Goal: Subscribe to service/newsletter

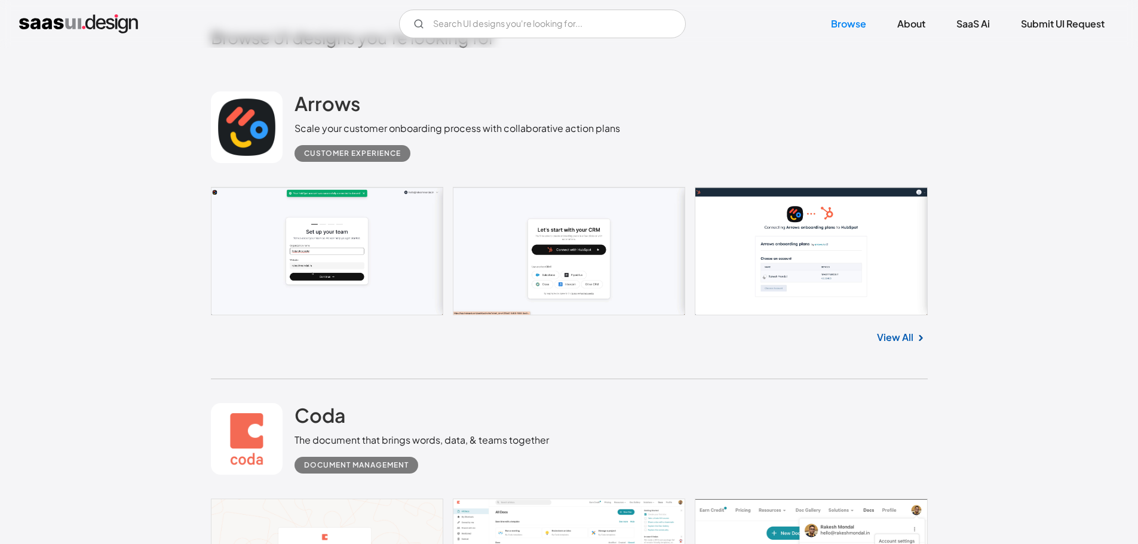
scroll to position [358, 0]
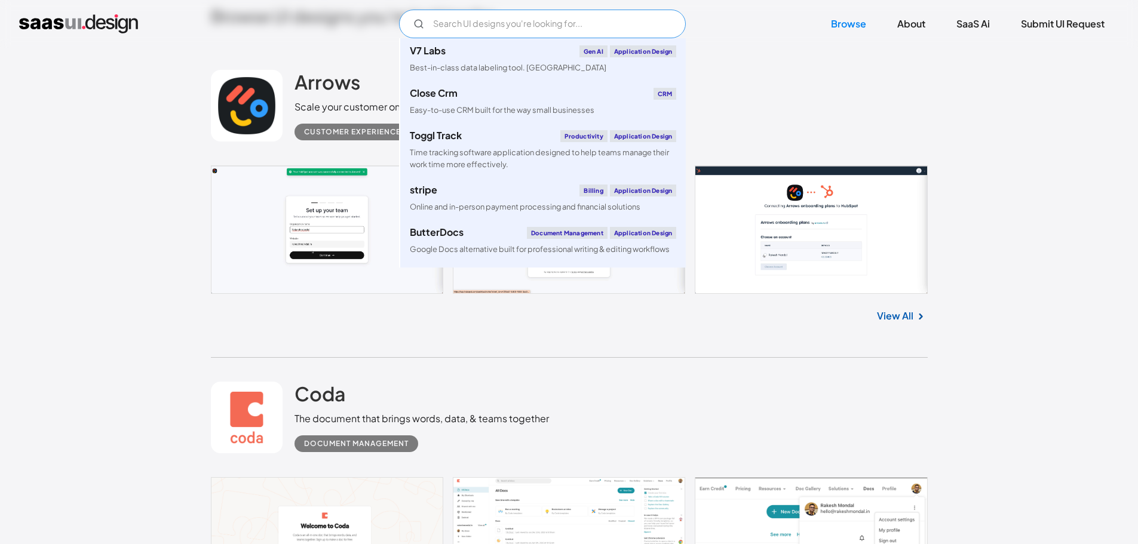
click at [514, 26] on input "Email Form" at bounding box center [542, 24] width 287 height 29
type input "a"
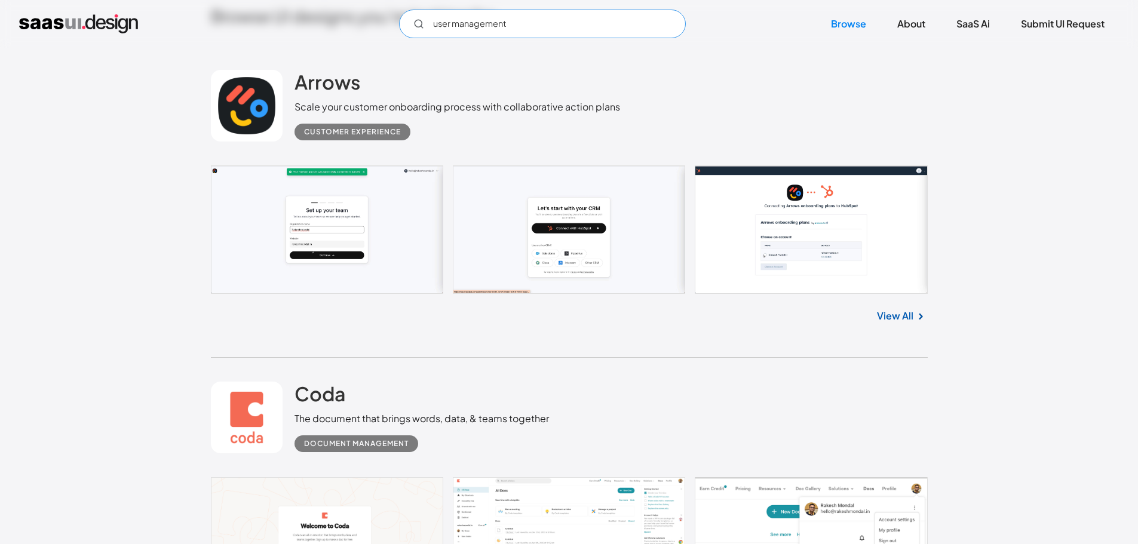
click at [565, 29] on input "user management" at bounding box center [542, 24] width 287 height 29
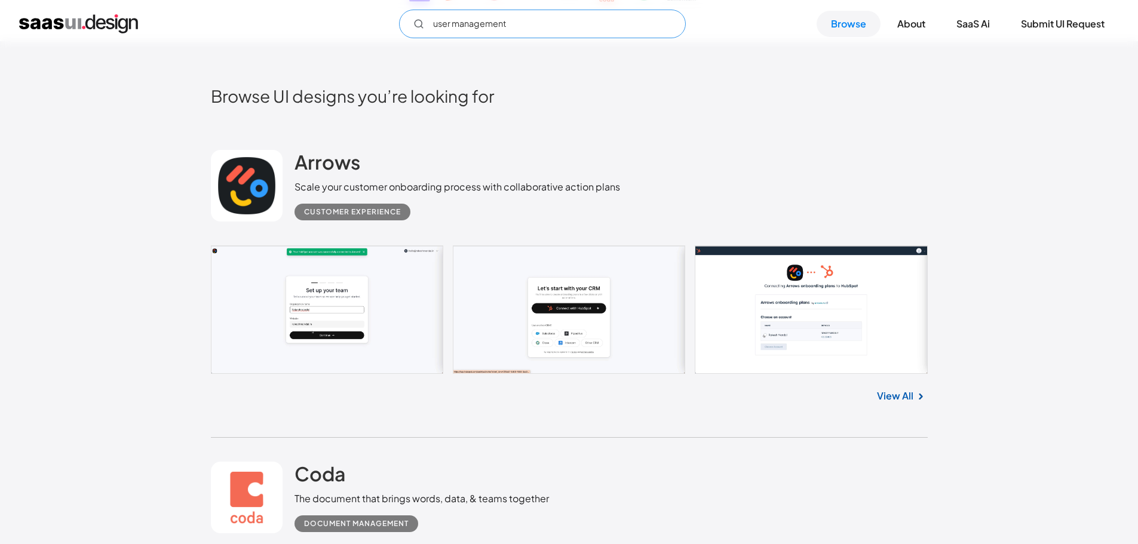
scroll to position [119, 0]
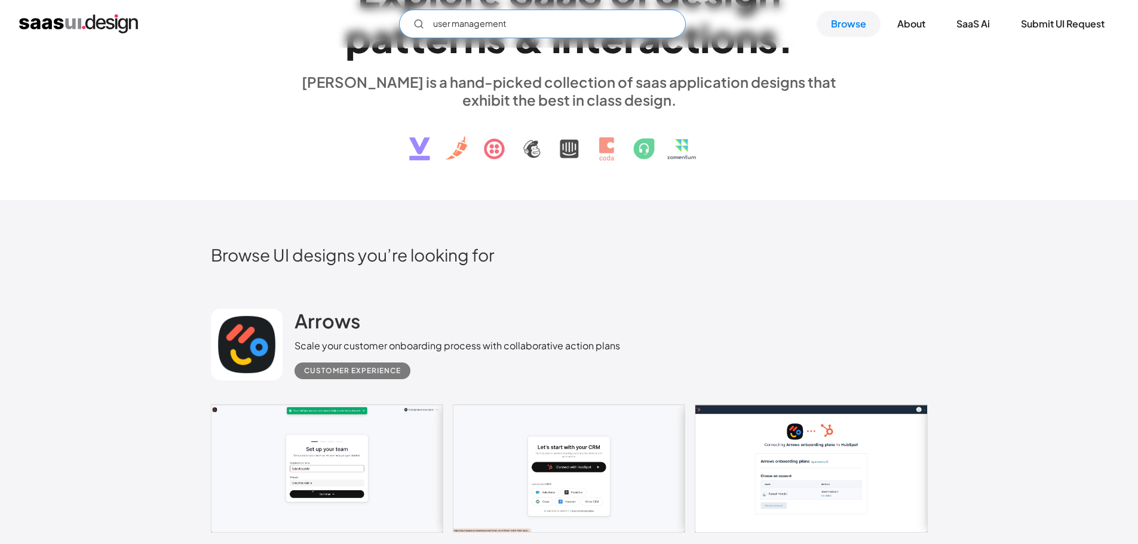
click at [543, 30] on input "user management" at bounding box center [542, 24] width 287 height 29
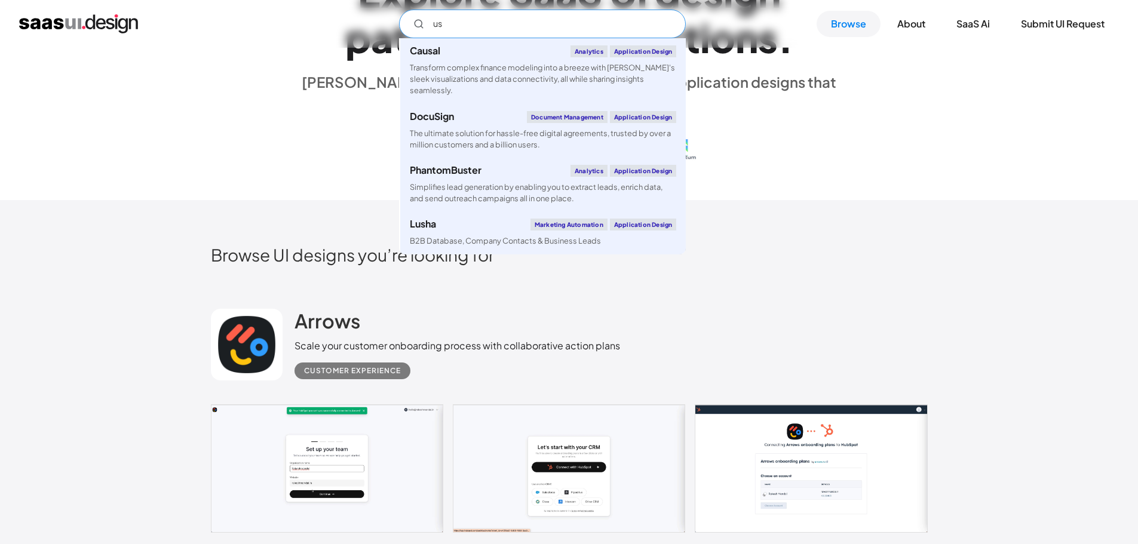
type input "u"
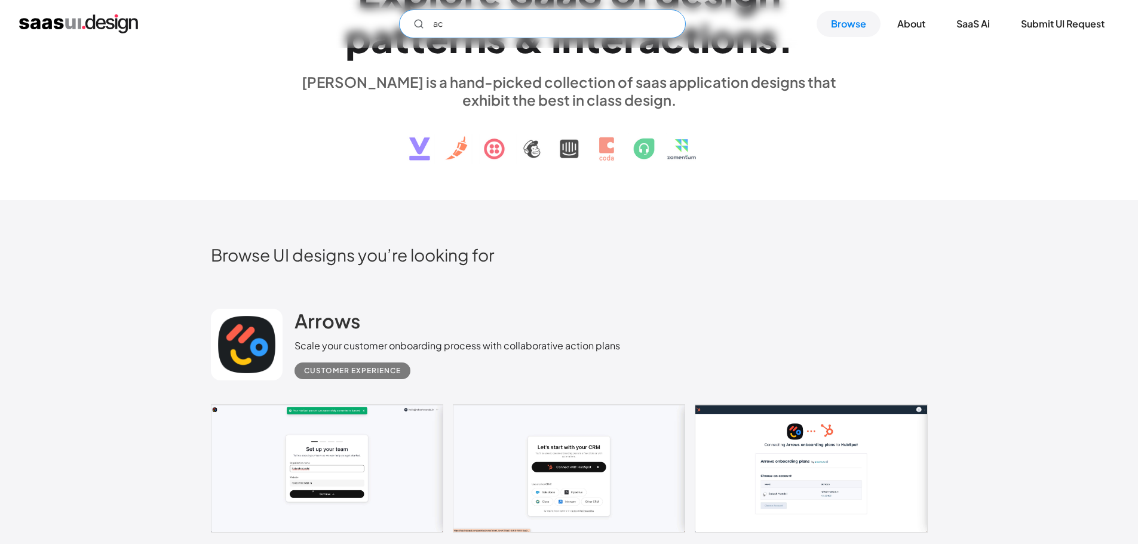
type input "a"
click at [988, 137] on div "E x p l o r e S a a S U I d e s i g n p a t t e r n s & i n t e r a c t i o n s…" at bounding box center [569, 64] width 1138 height 272
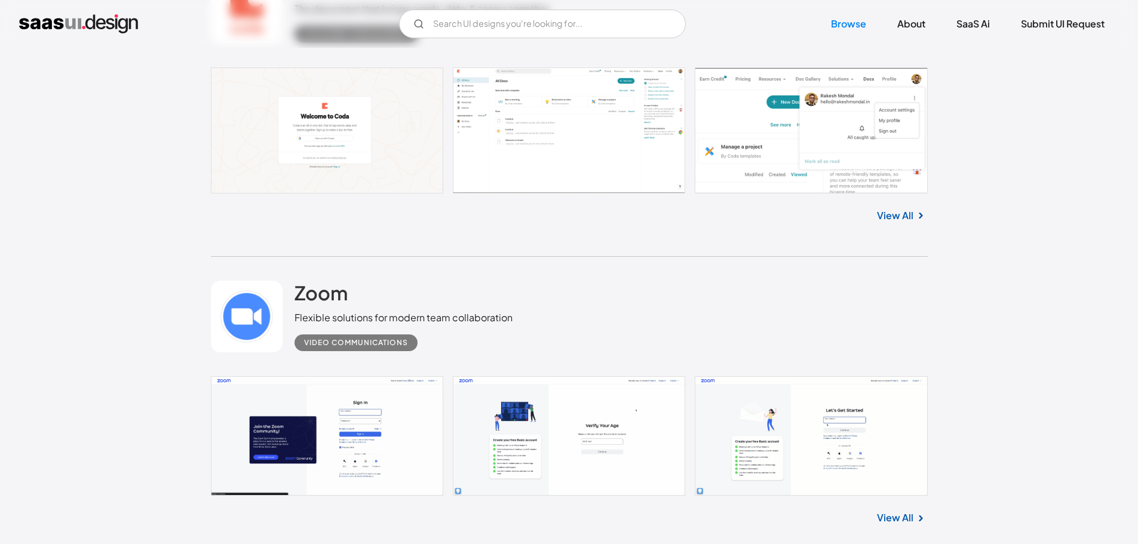
scroll to position [955, 0]
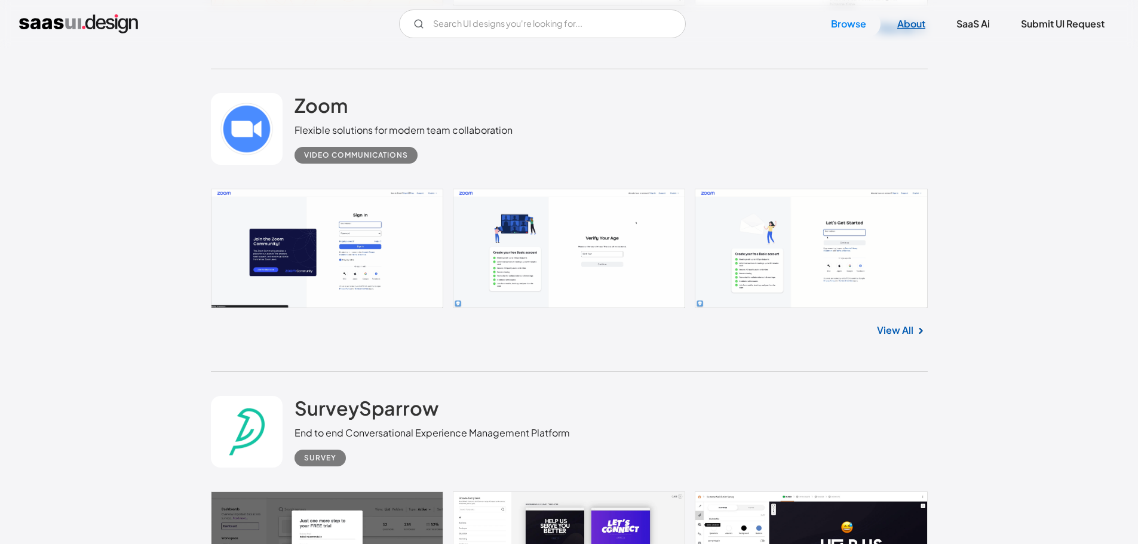
click at [897, 26] on link "About" at bounding box center [911, 24] width 57 height 26
click at [560, 26] on input "Email Form" at bounding box center [542, 24] width 287 height 29
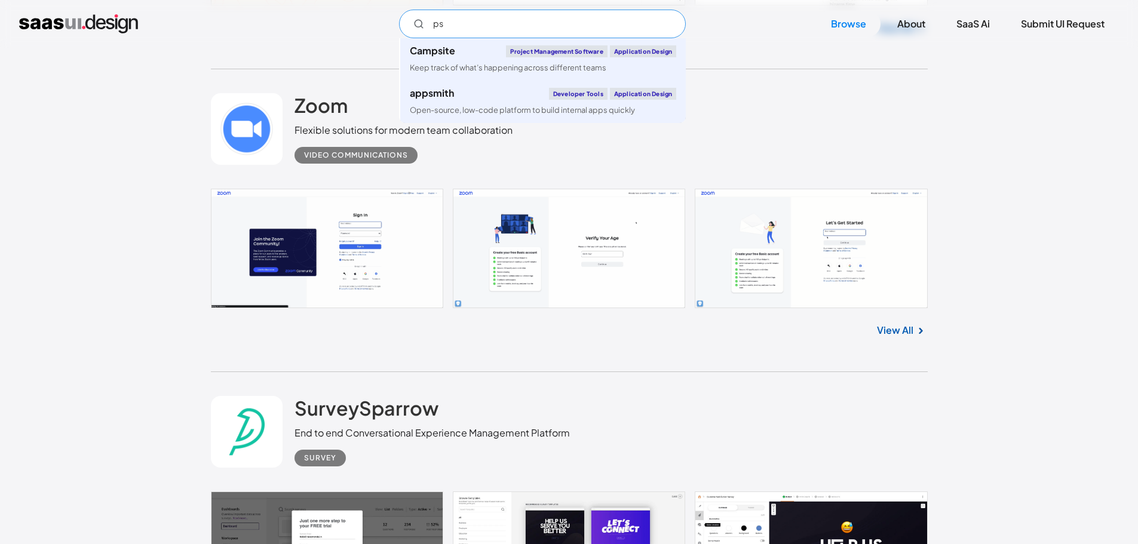
type input "p"
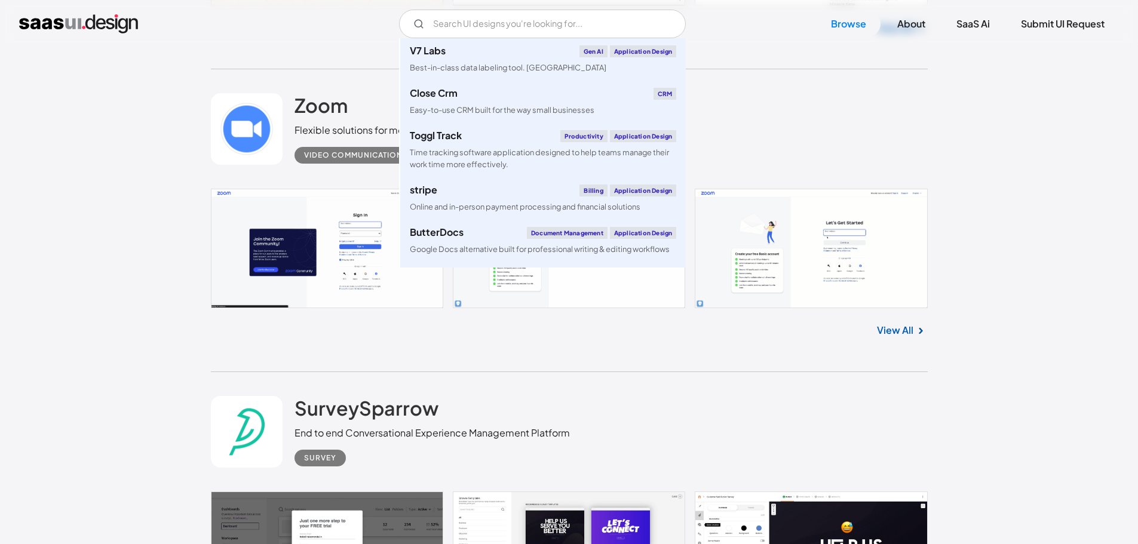
drag, startPoint x: 886, startPoint y: 81, endPoint x: 877, endPoint y: 189, distance: 108.4
click at [877, 189] on div "Zoom Flexible solutions for modern team collaboration Video Communications No i…" at bounding box center [569, 220] width 717 height 302
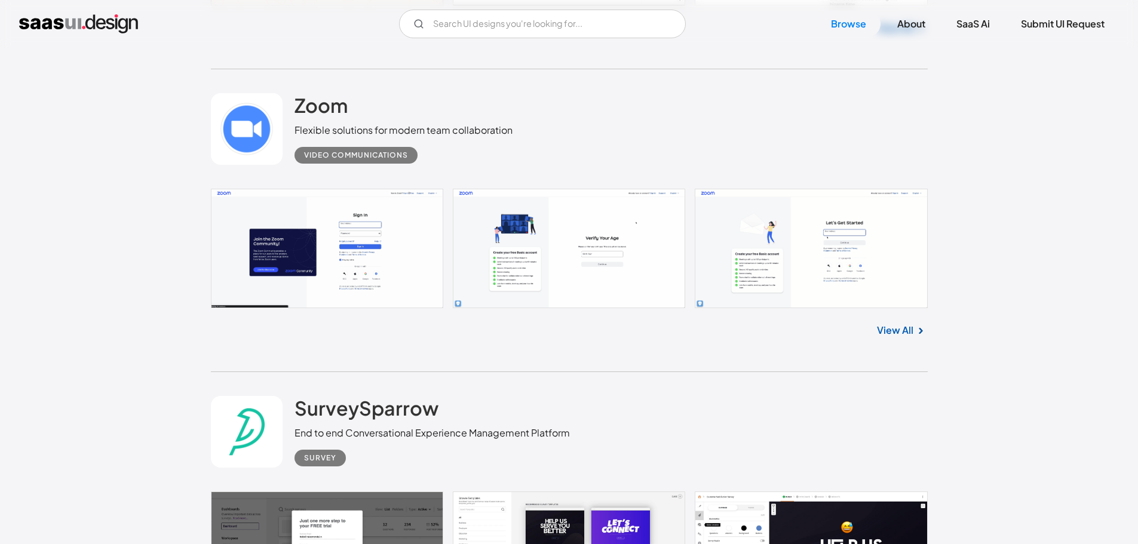
click at [894, 131] on div "Zoom Flexible solutions for modern team collaboration Video Communications" at bounding box center [569, 128] width 717 height 119
click at [853, 22] on link "Browse" at bounding box center [848, 24] width 64 height 26
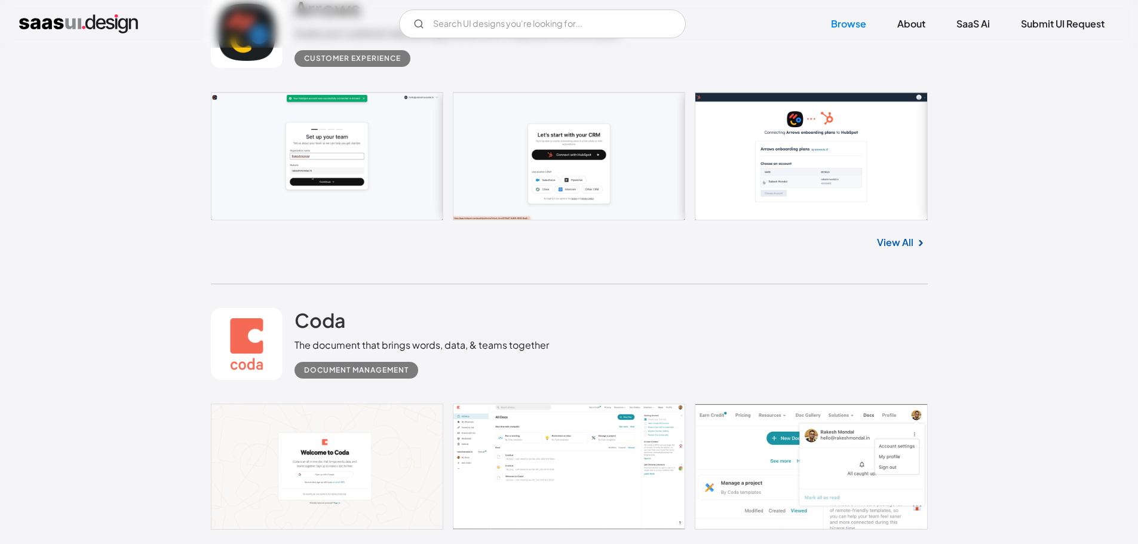
scroll to position [776, 0]
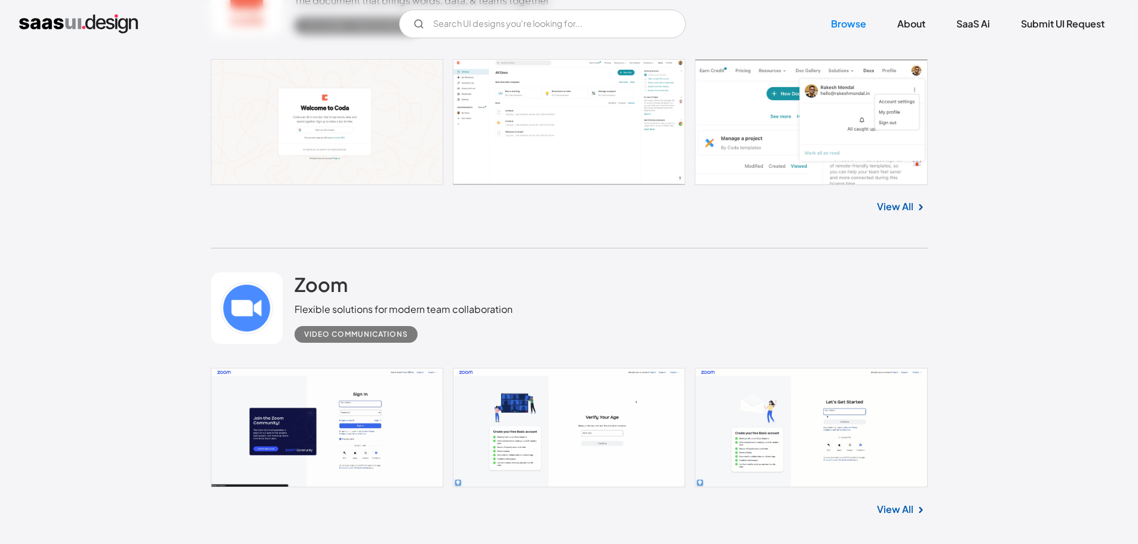
click at [911, 213] on link "View All" at bounding box center [895, 206] width 36 height 14
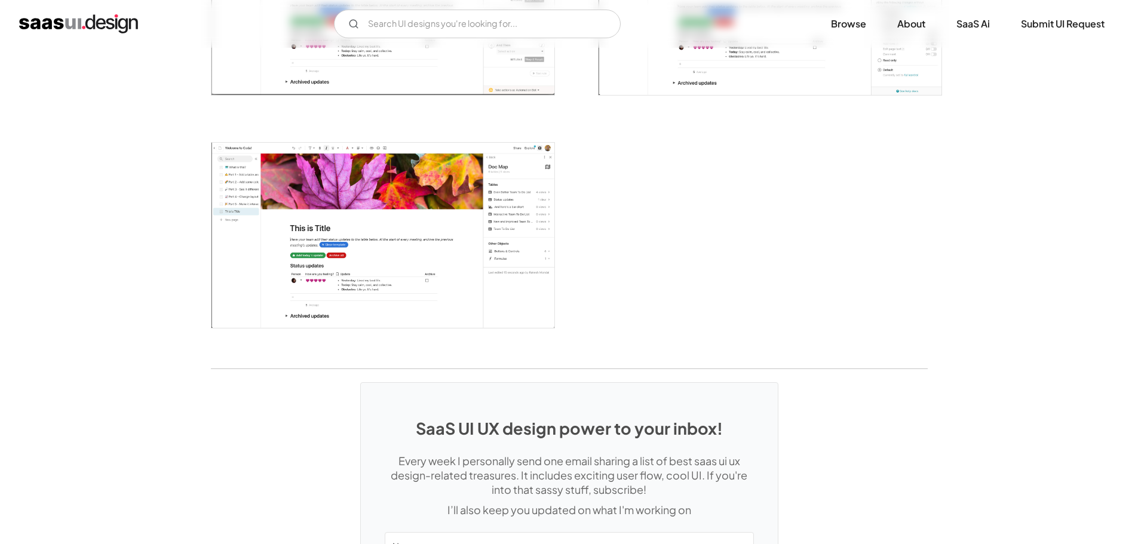
scroll to position [3144, 0]
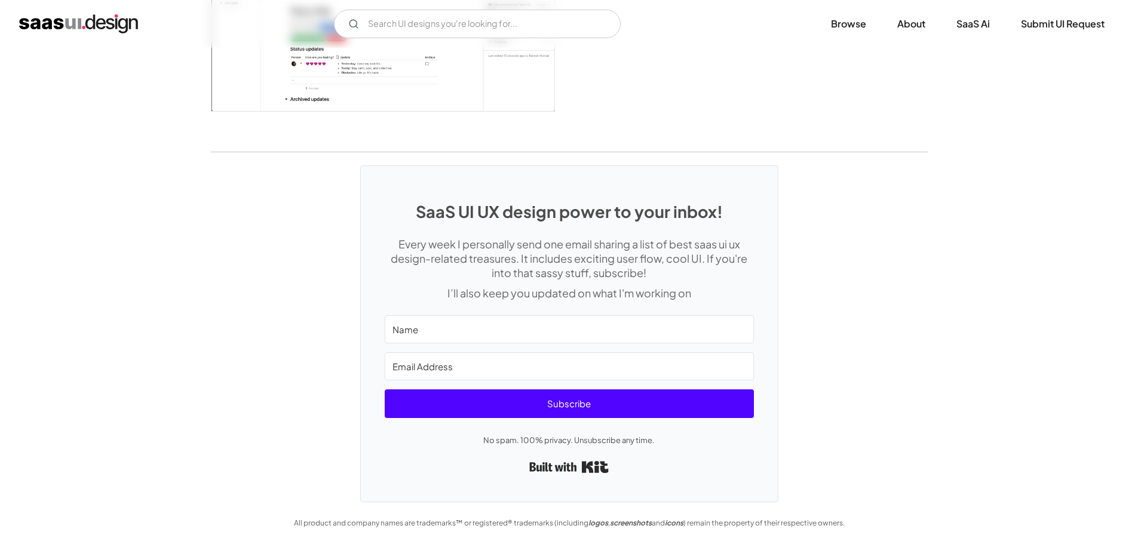
click at [472, 325] on input "Name" at bounding box center [569, 329] width 369 height 28
type input "Chongyi"
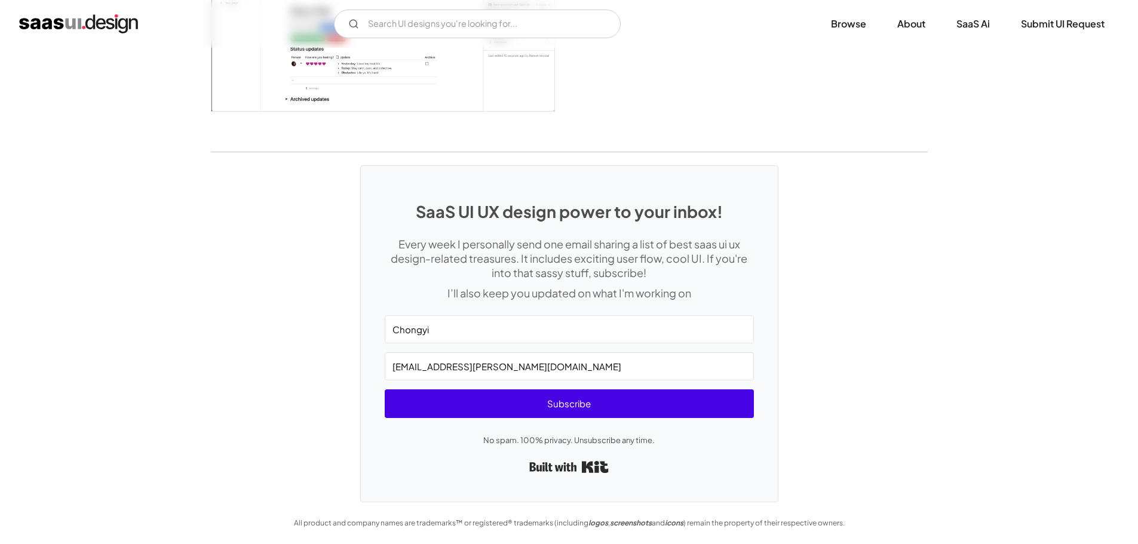
type input "chongyi.huang@eunodata.com"
click at [563, 397] on span "Subscribe" at bounding box center [569, 403] width 369 height 29
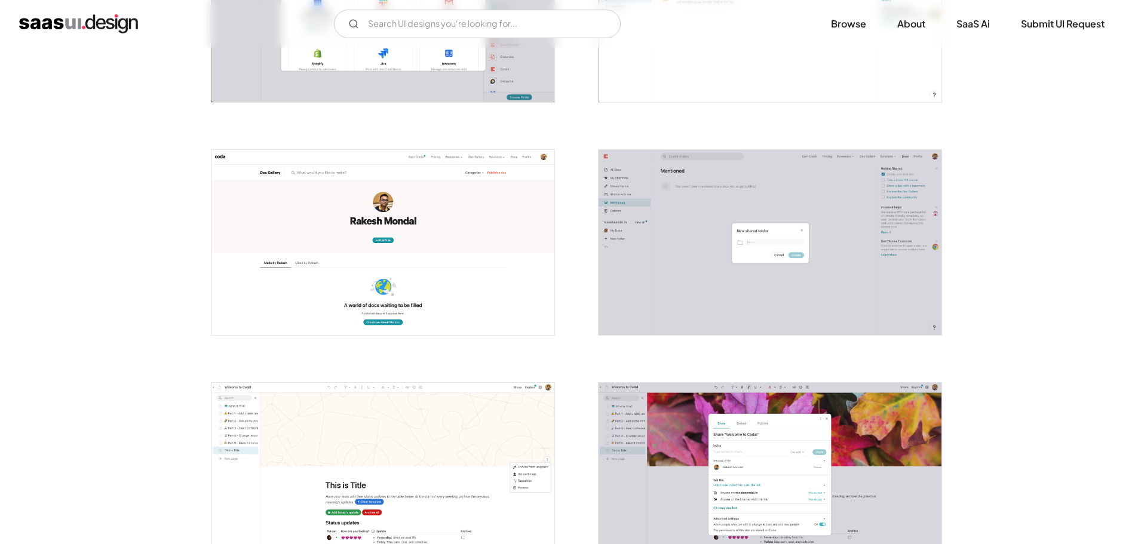
scroll to position [1399, 0]
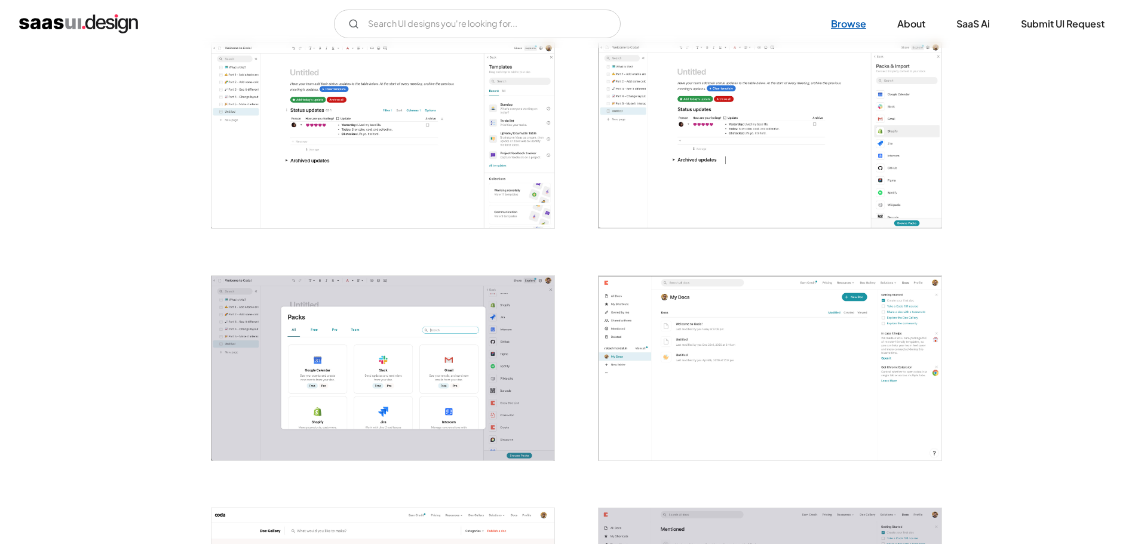
click at [857, 28] on link "Browse" at bounding box center [848, 24] width 64 height 26
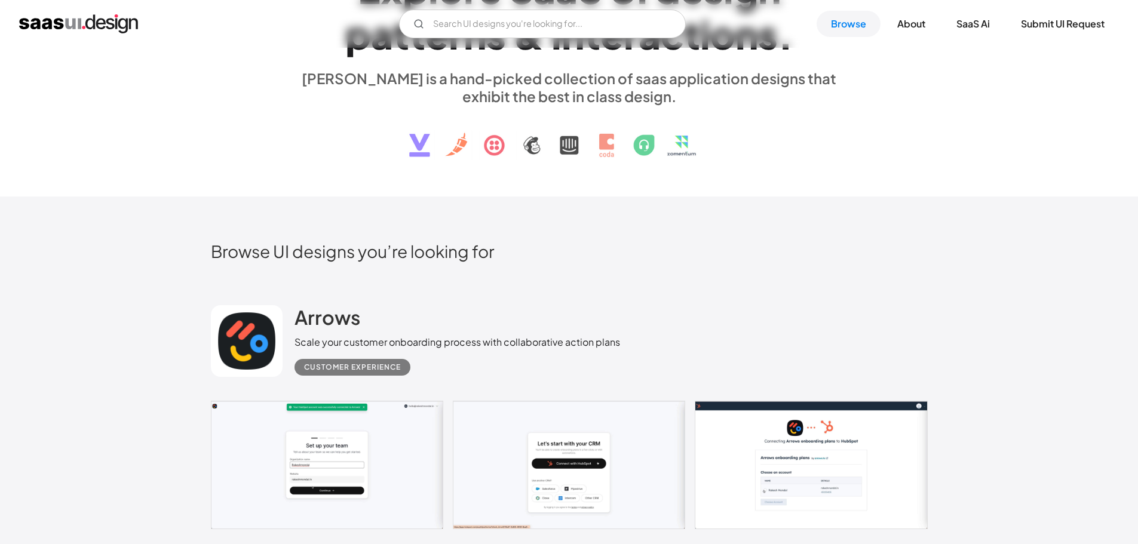
scroll to position [119, 0]
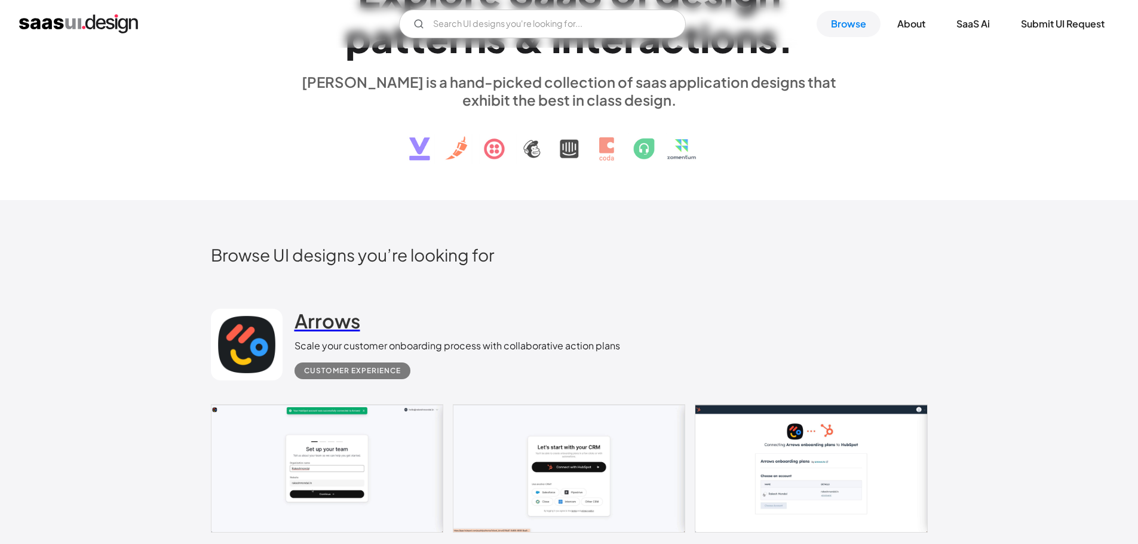
click at [334, 325] on h2 "Arrows" at bounding box center [327, 321] width 66 height 24
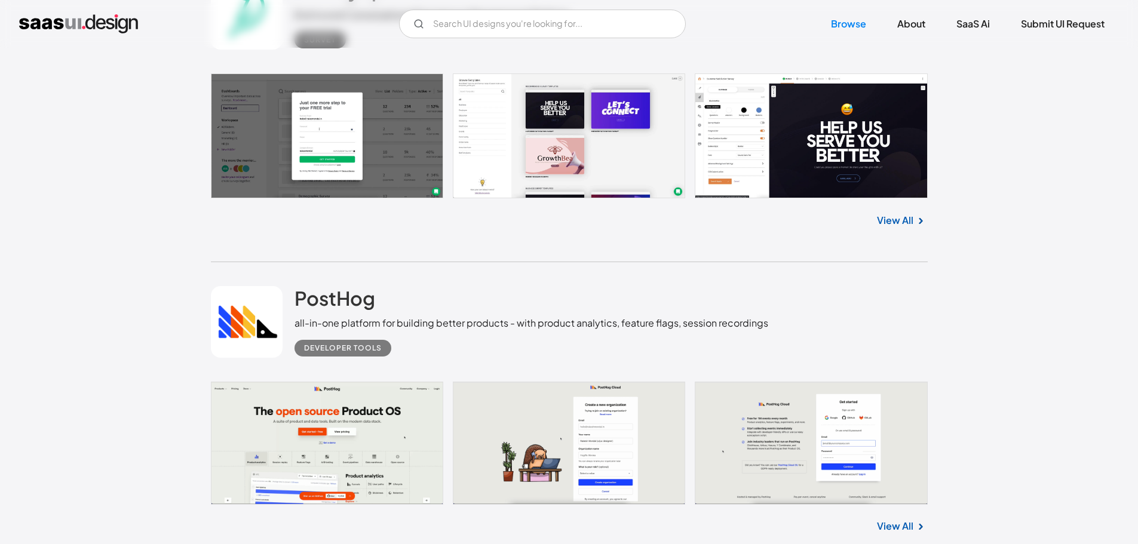
scroll to position [1314, 0]
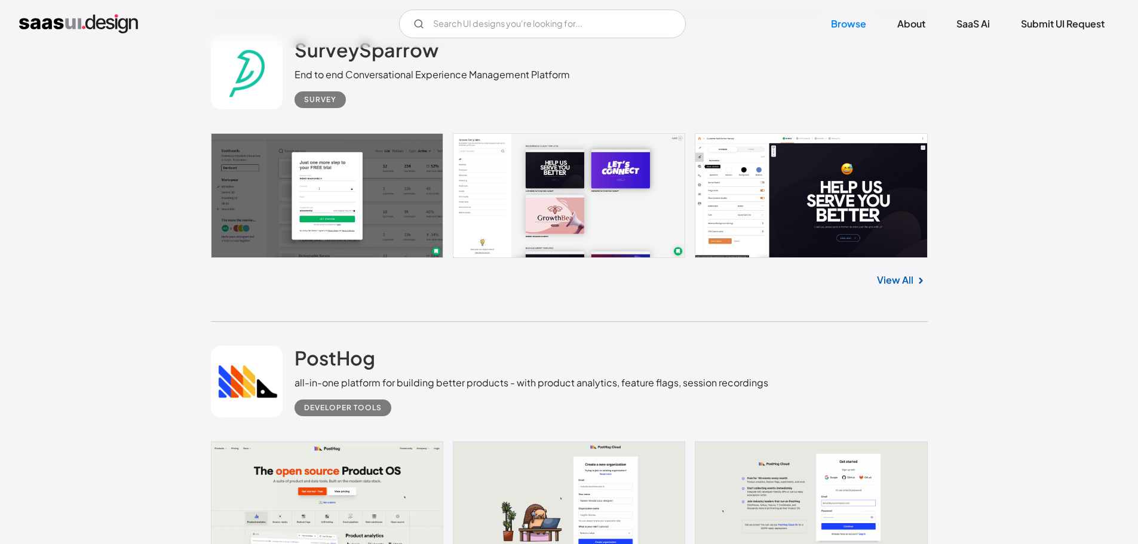
click at [381, 164] on link at bounding box center [569, 195] width 717 height 125
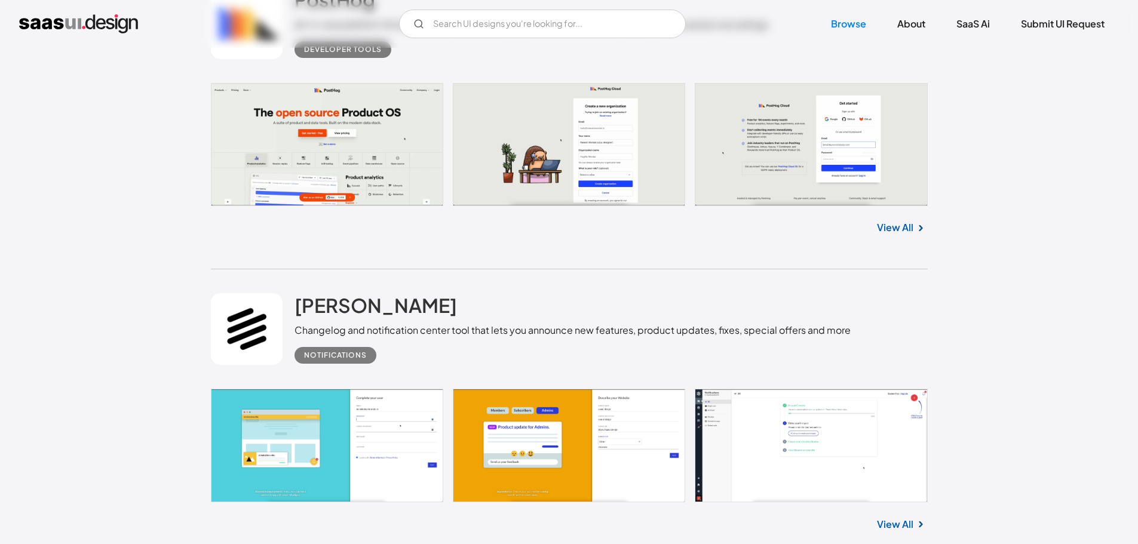
scroll to position [1911, 0]
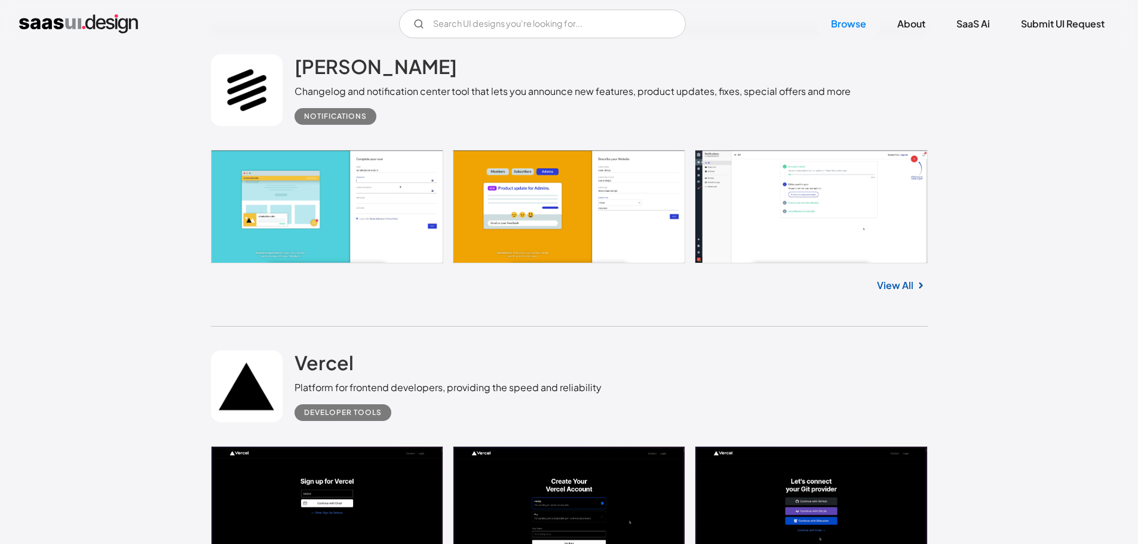
click at [907, 282] on link "View All" at bounding box center [895, 285] width 36 height 14
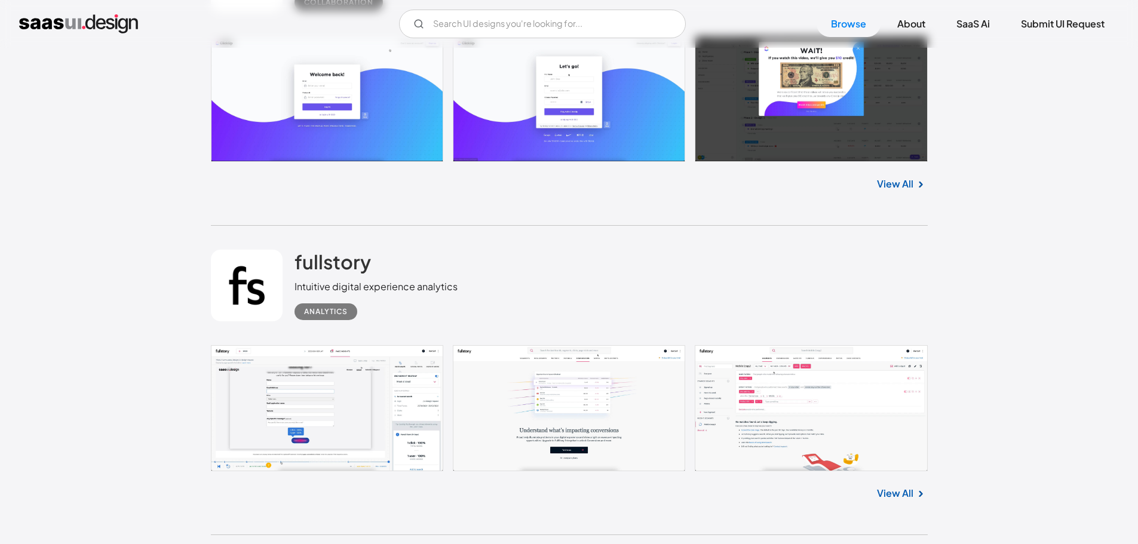
scroll to position [7345, 0]
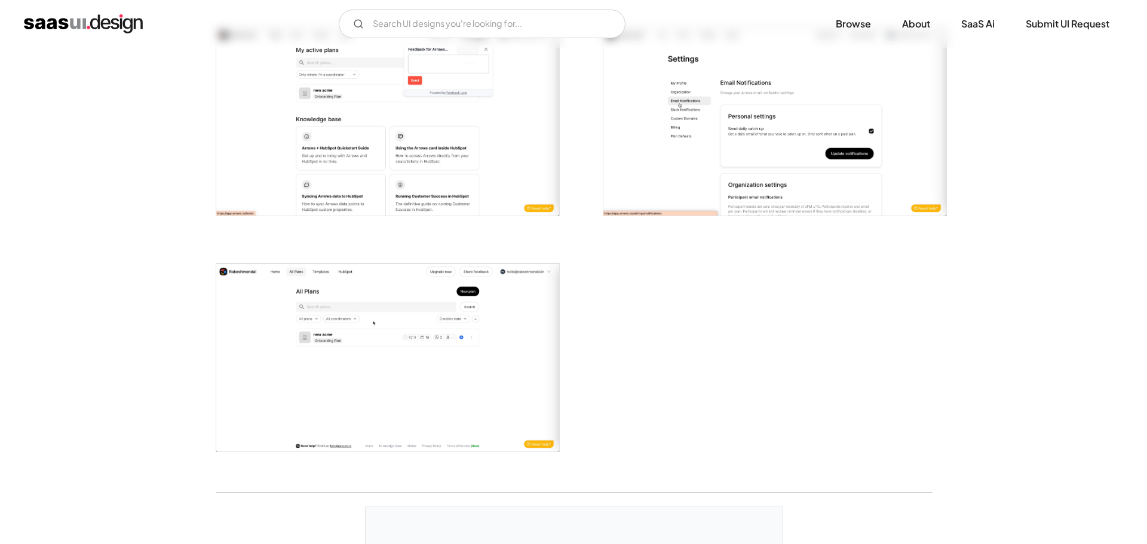
scroll to position [2090, 0]
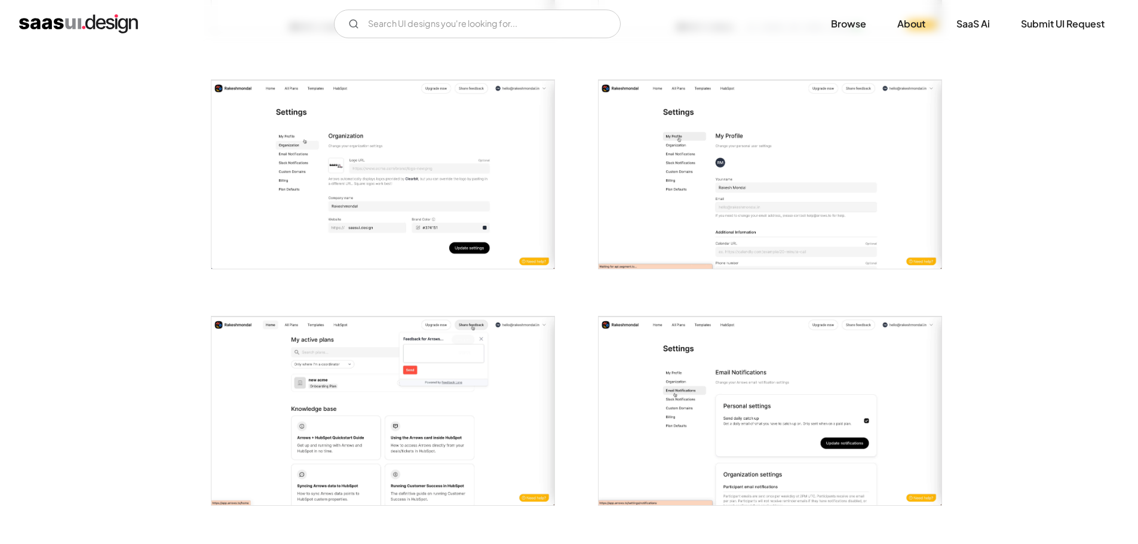
click at [771, 181] on img "open lightbox" at bounding box center [769, 174] width 343 height 189
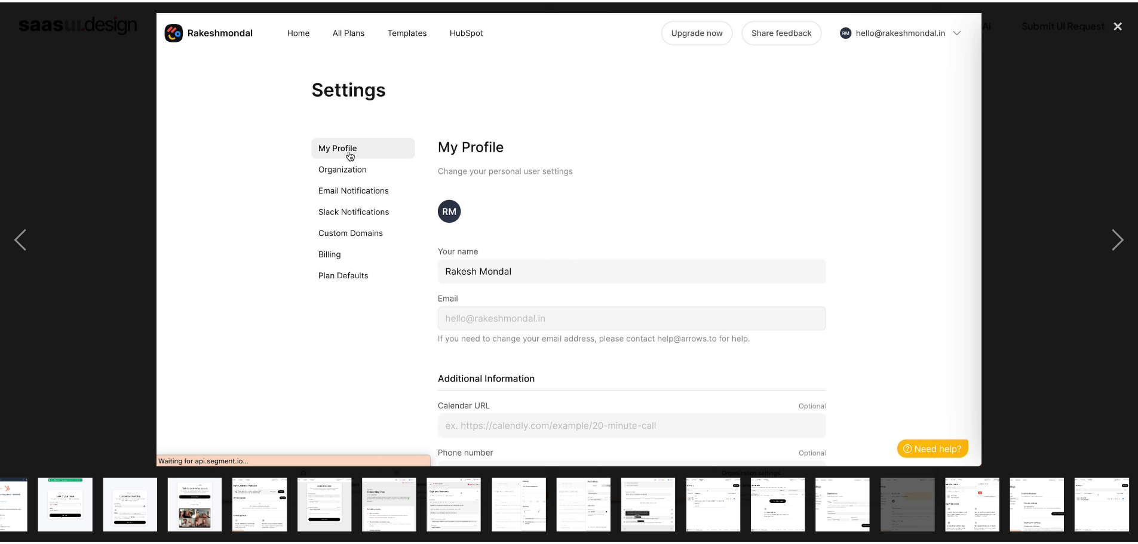
scroll to position [0, 235]
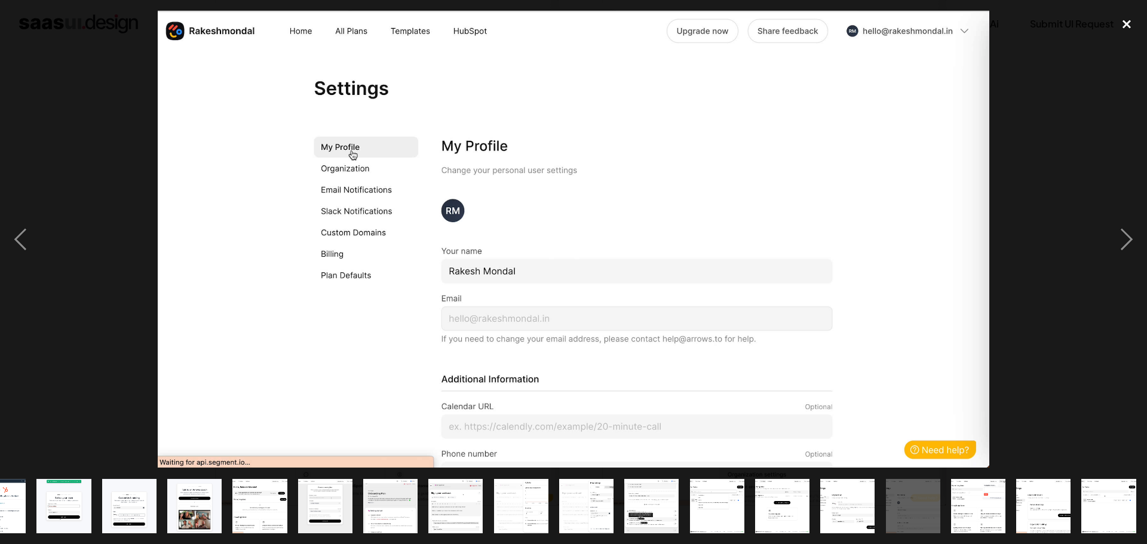
click at [1121, 23] on div "close lightbox" at bounding box center [1126, 24] width 41 height 26
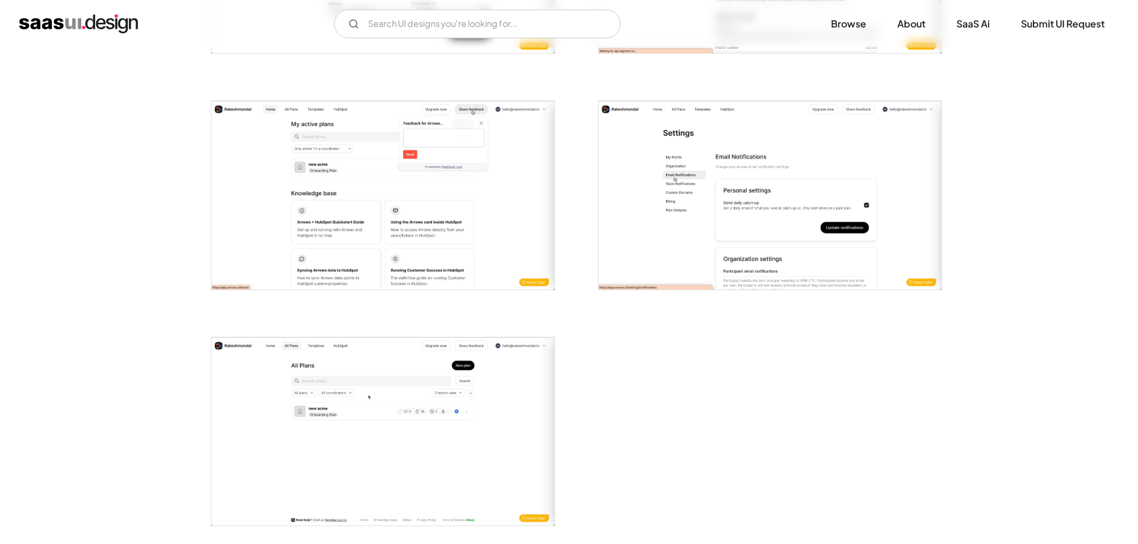
scroll to position [2329, 0]
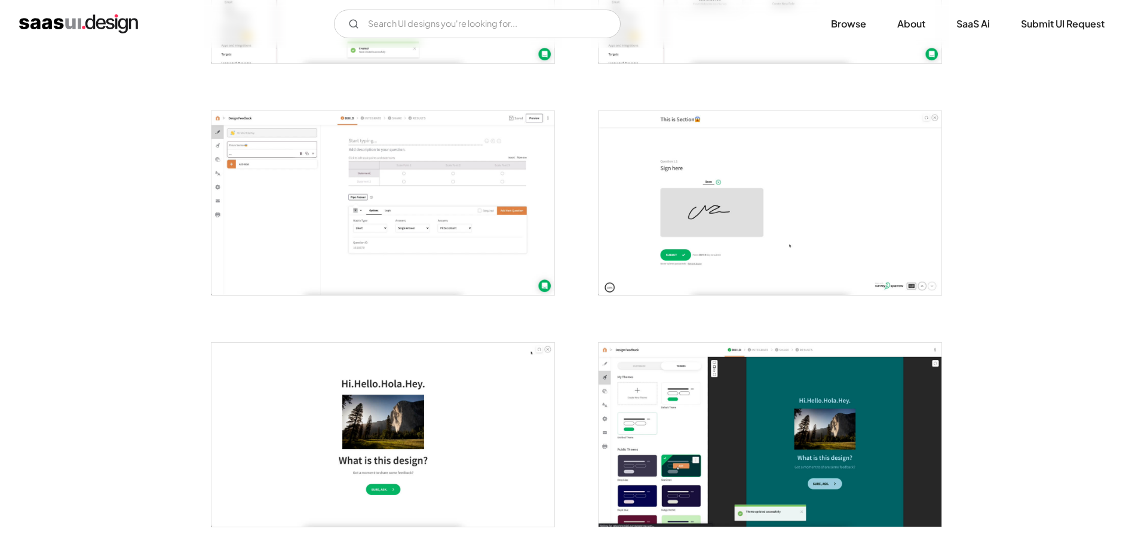
scroll to position [2747, 0]
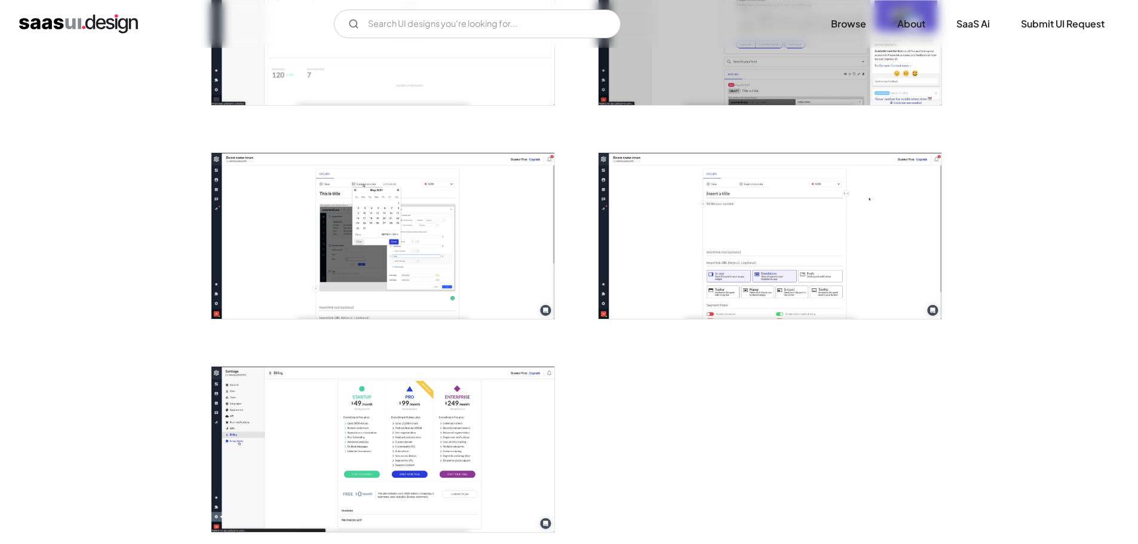
scroll to position [1194, 0]
